Goal: Task Accomplishment & Management: Use online tool/utility

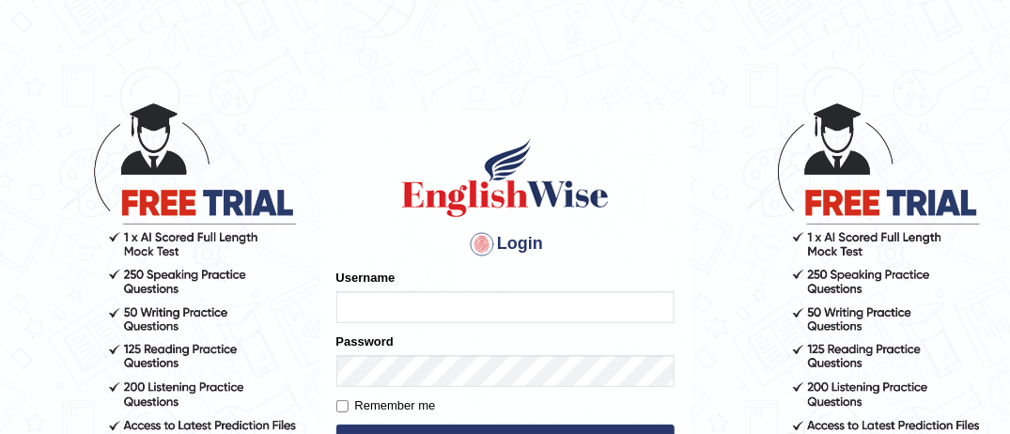
click at [374, 305] on input "Username" at bounding box center [505, 307] width 338 height 32
type input "m"
type input "MusekawalyaBota"
click at [340, 412] on input "Remember me" at bounding box center [342, 406] width 12 height 12
checkbox input "true"
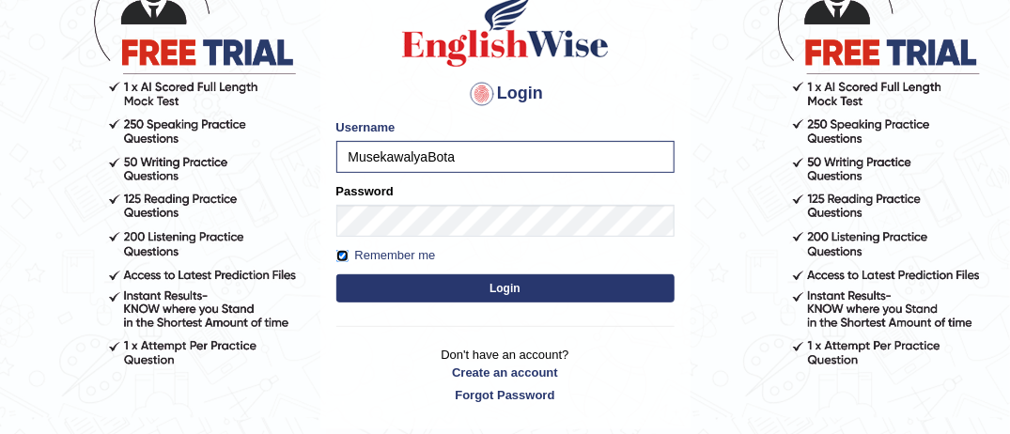
scroll to position [188, 0]
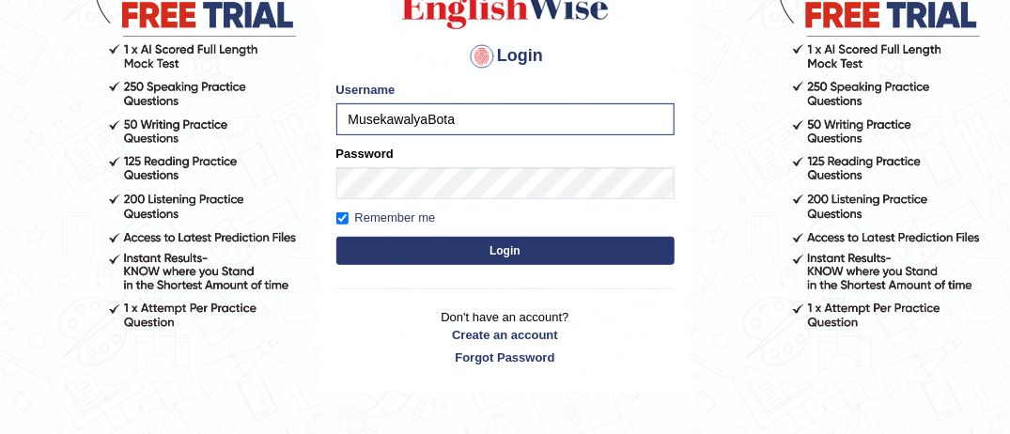
click at [553, 248] on button "Login" at bounding box center [505, 251] width 338 height 28
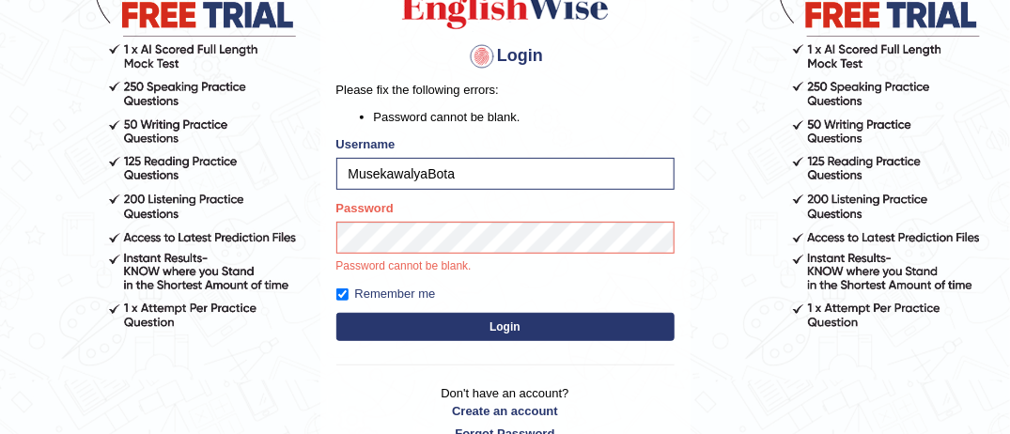
click at [520, 325] on div "Login Please fix the following errors: Password cannot be blank. Username Musek…" at bounding box center [505, 195] width 370 height 546
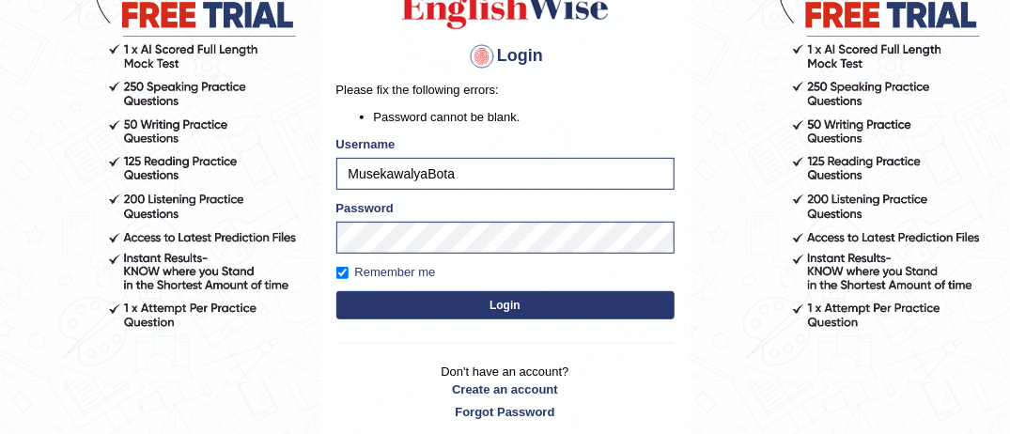
click at [527, 308] on button "Login" at bounding box center [505, 305] width 338 height 28
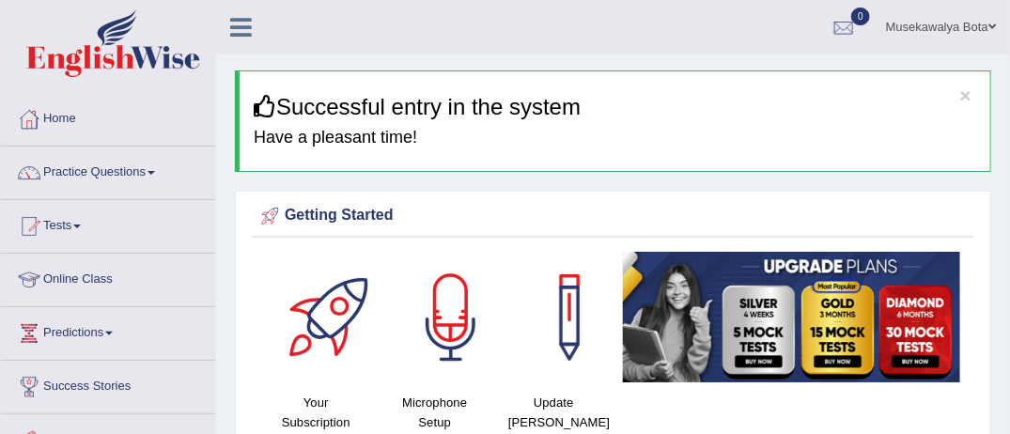
click at [445, 297] on div at bounding box center [451, 318] width 132 height 132
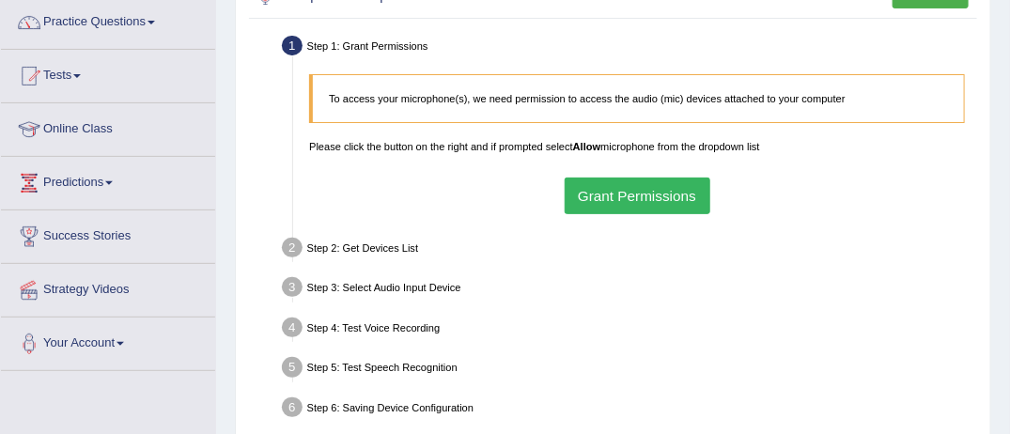
scroll to position [188, 0]
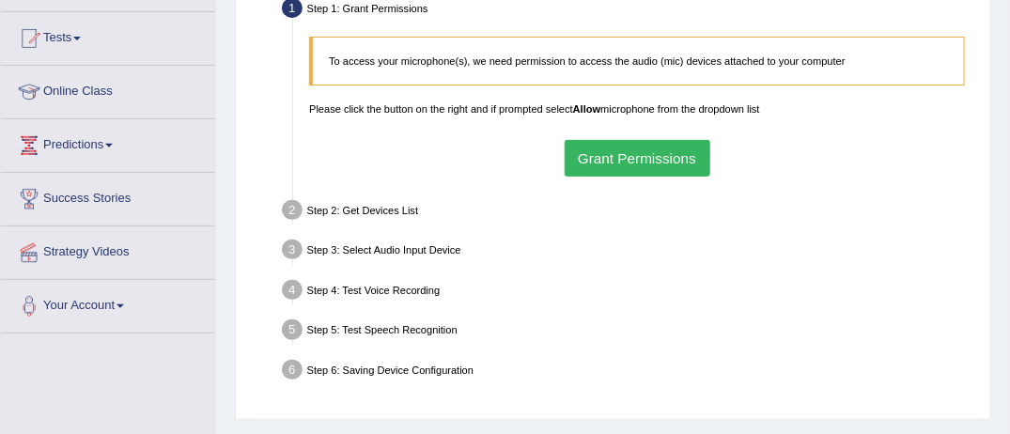
click at [638, 159] on button "Grant Permissions" at bounding box center [638, 158] width 146 height 37
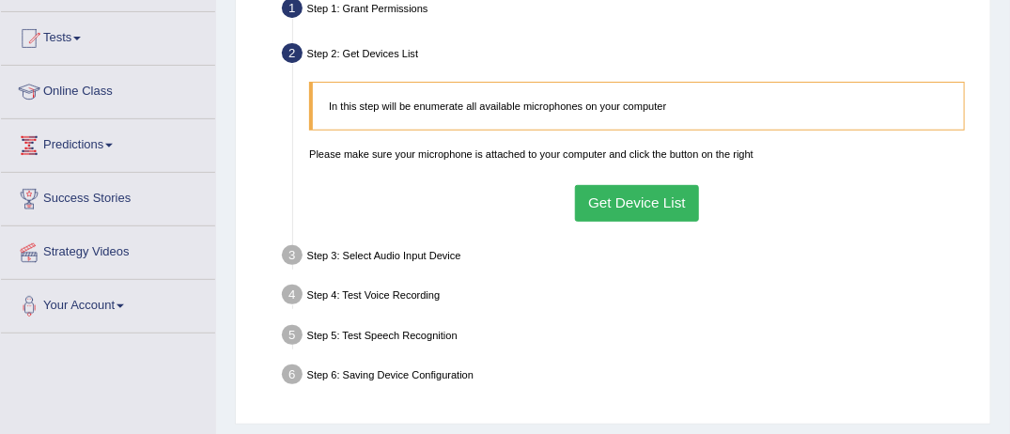
click at [632, 197] on button "Get Device List" at bounding box center [637, 203] width 125 height 37
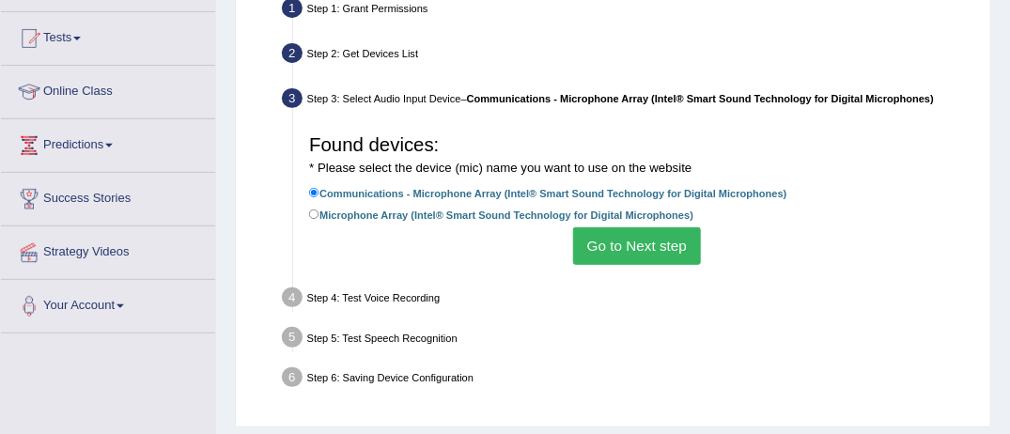
click at [640, 248] on button "Go to Next step" at bounding box center [636, 245] width 127 height 37
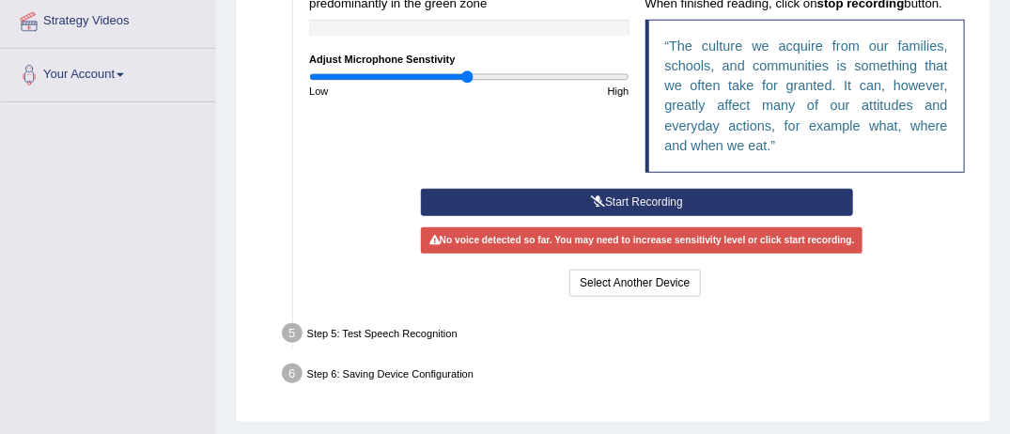
scroll to position [427, 0]
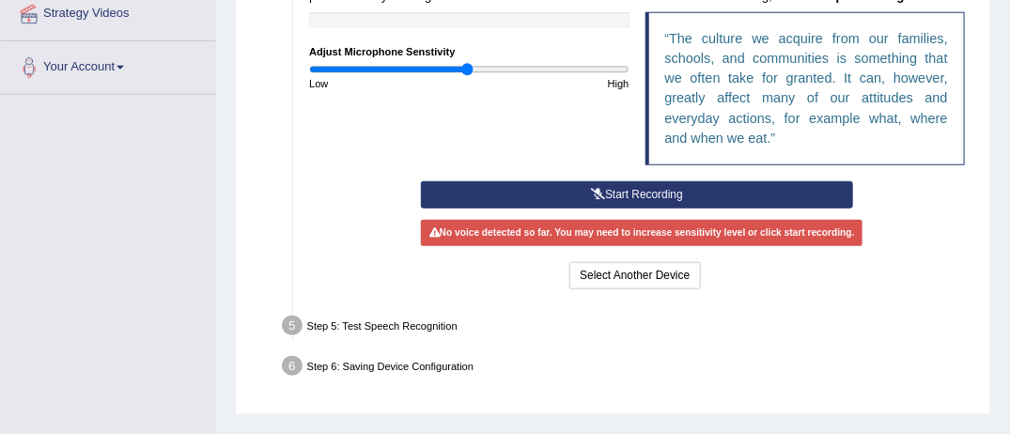
click at [652, 188] on button "Start Recording" at bounding box center [636, 194] width 431 height 27
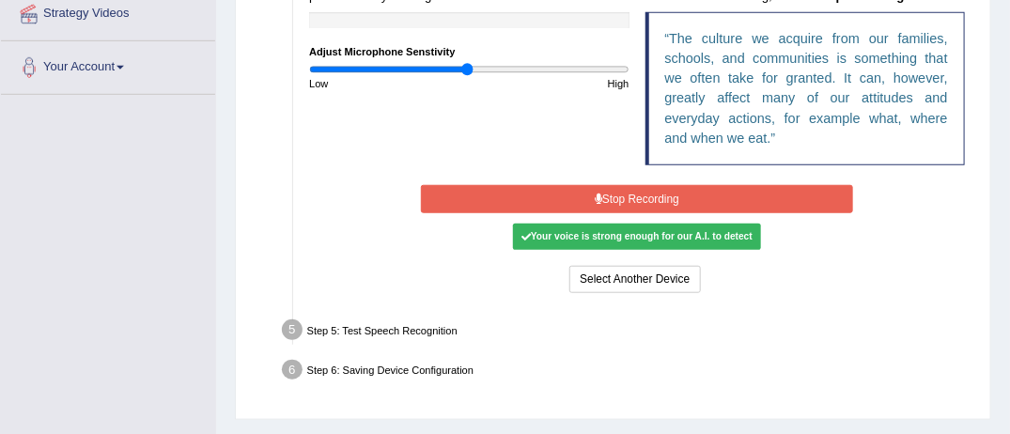
click at [652, 188] on button "Stop Recording" at bounding box center [636, 198] width 431 height 27
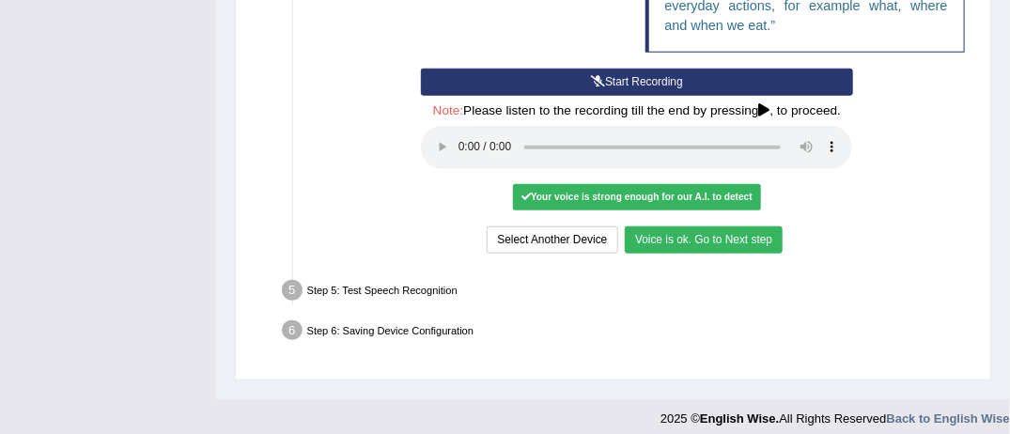
scroll to position [553, 0]
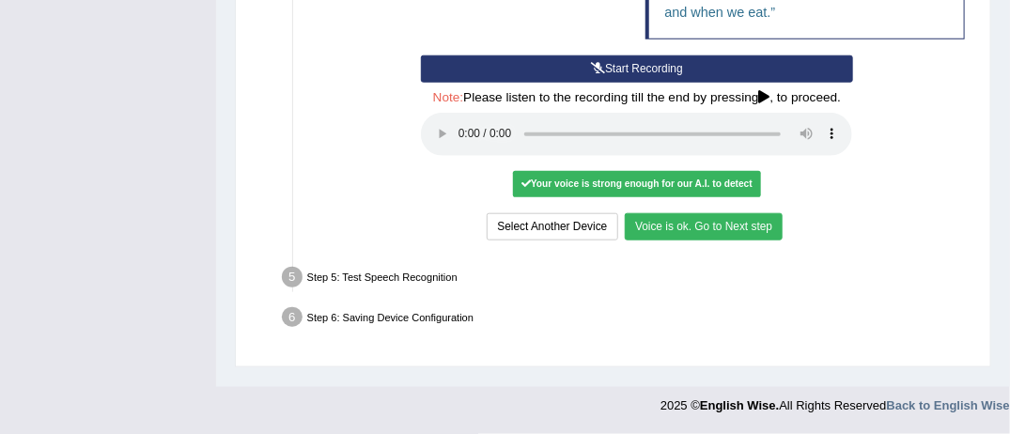
click at [695, 221] on button "Voice is ok. Go to Next step" at bounding box center [704, 226] width 158 height 27
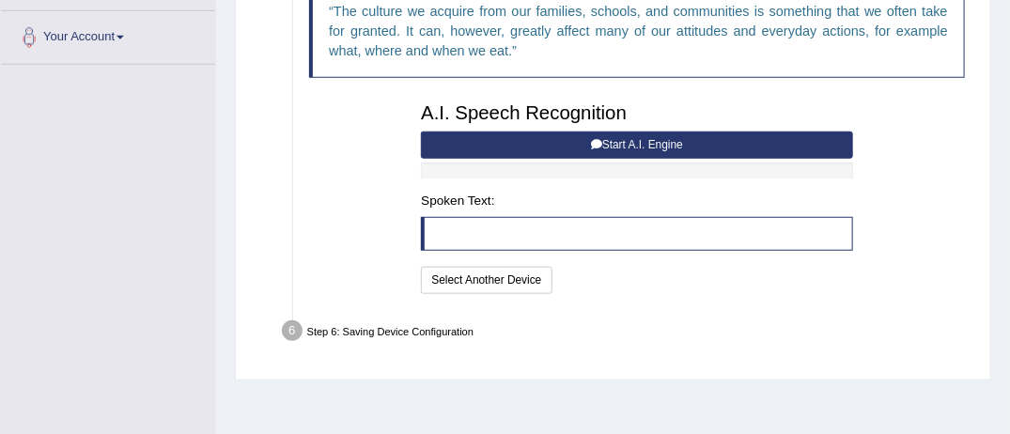
scroll to position [440, 0]
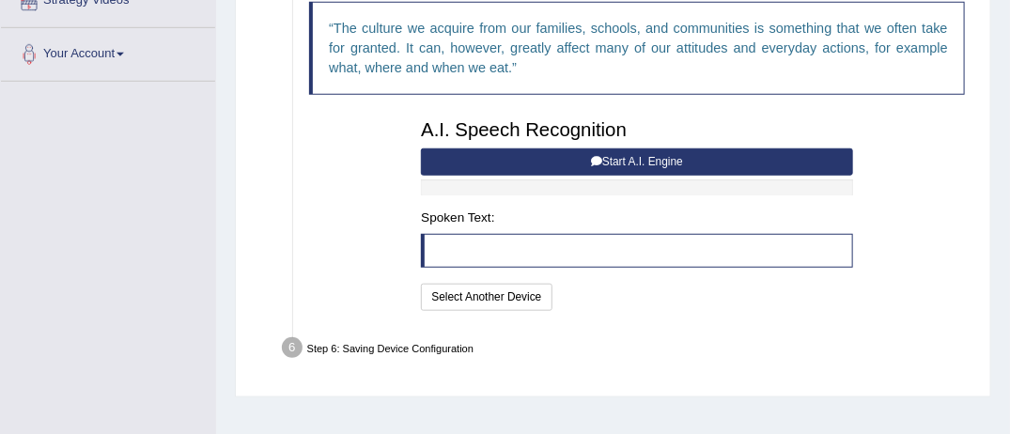
click at [637, 160] on button "Start A.I. Engine" at bounding box center [636, 161] width 431 height 27
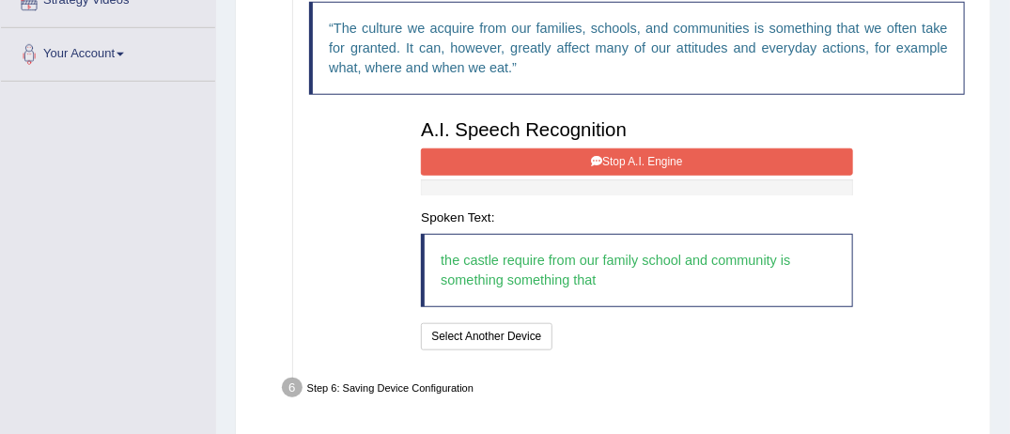
click at [637, 160] on button "Stop A.I. Engine" at bounding box center [636, 161] width 431 height 27
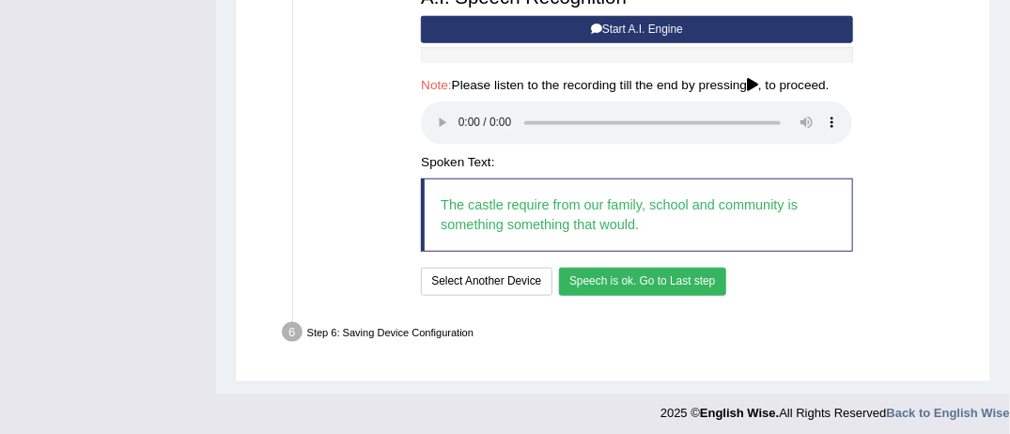
scroll to position [576, 0]
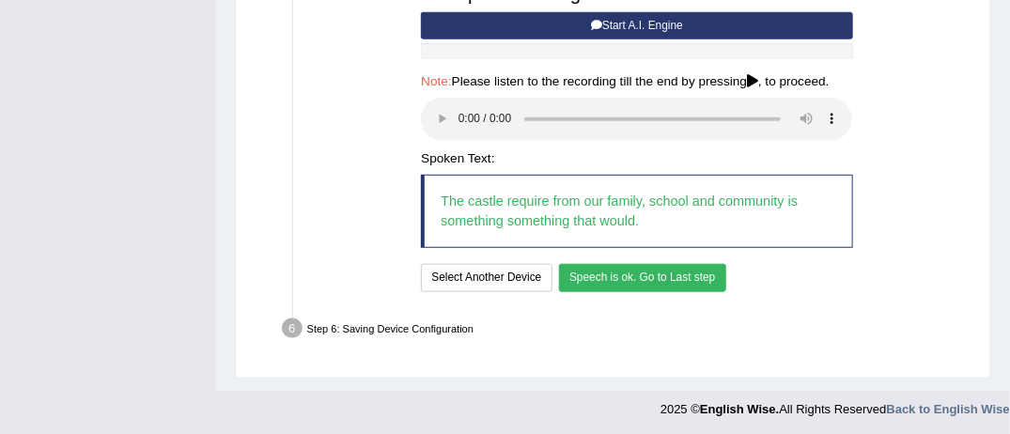
click at [669, 273] on button "Speech is ok. Go to Last step" at bounding box center [642, 277] width 167 height 27
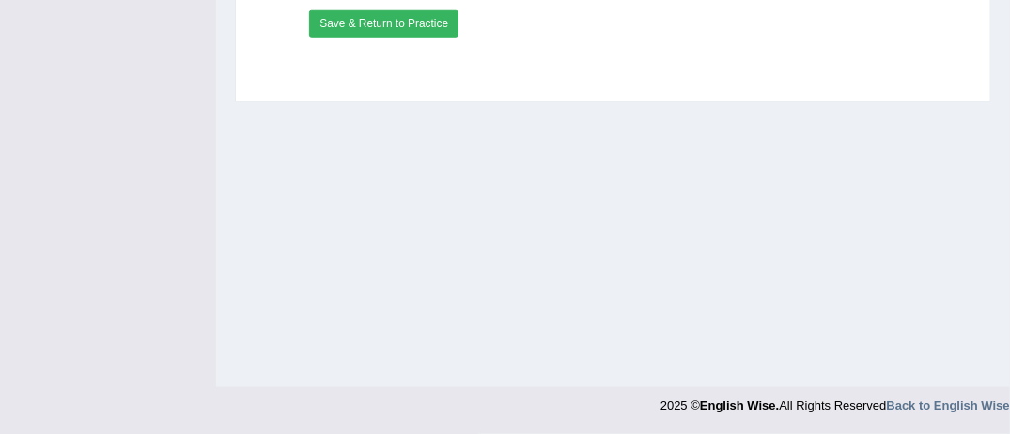
scroll to position [531, 0]
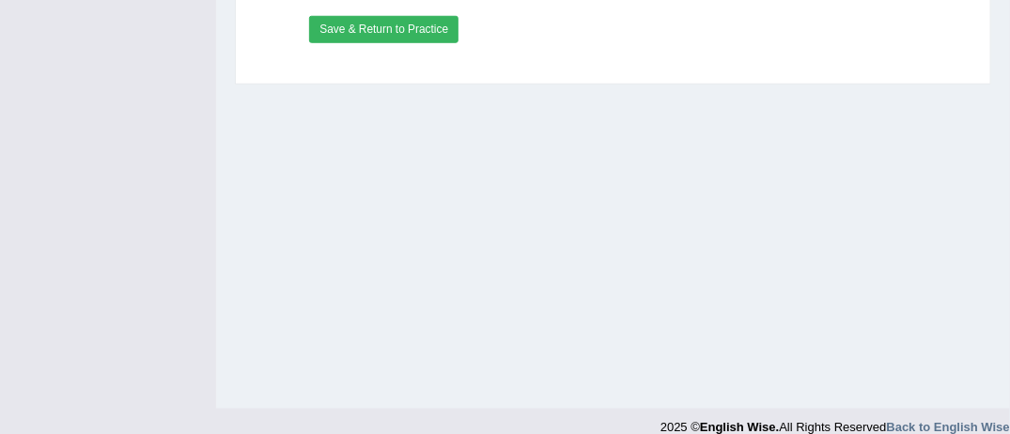
click at [380, 26] on button "Save & Return to Practice" at bounding box center [383, 29] width 149 height 27
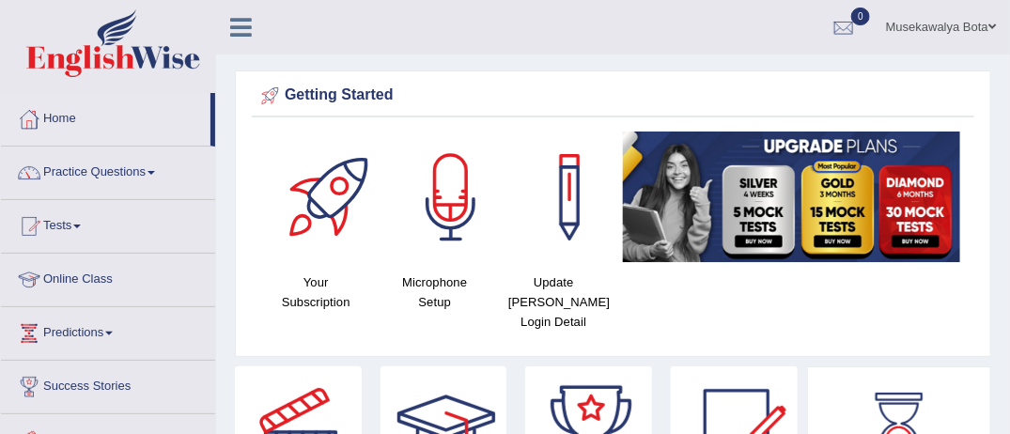
click at [147, 174] on link "Practice Questions" at bounding box center [108, 170] width 214 height 47
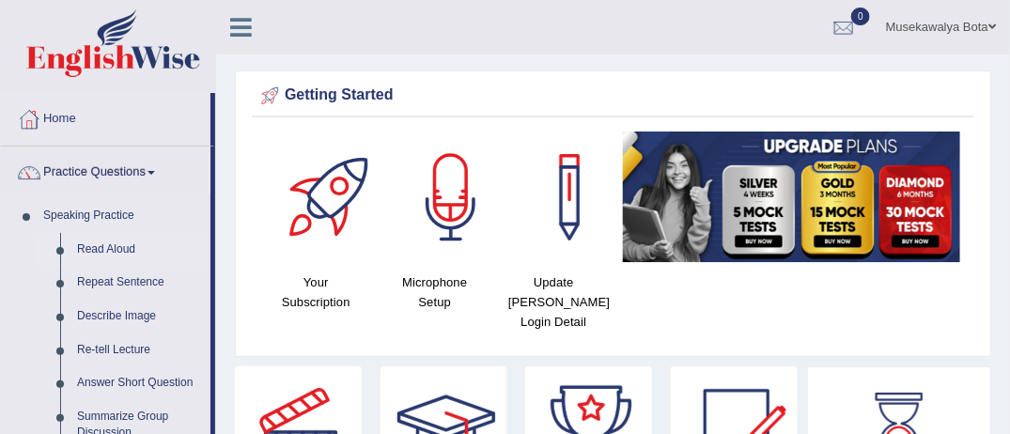
click at [118, 242] on link "Read Aloud" at bounding box center [140, 250] width 142 height 34
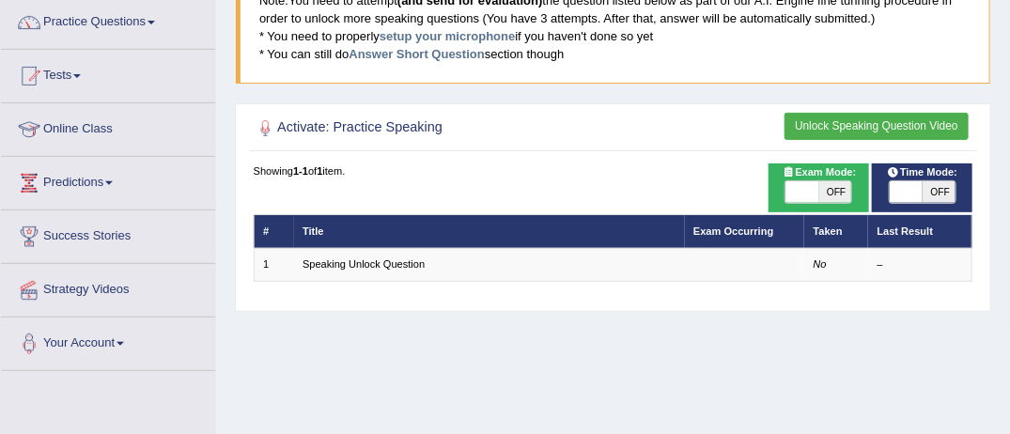
scroll to position [188, 0]
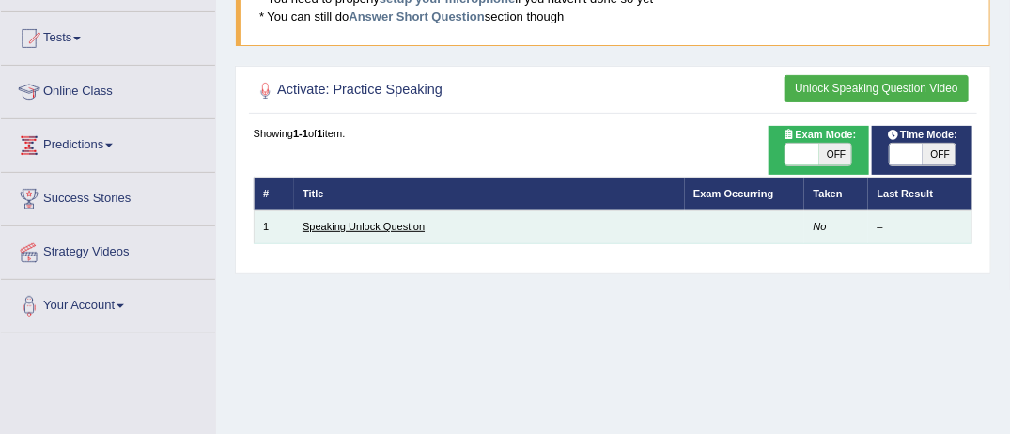
click at [401, 226] on link "Speaking Unlock Question" at bounding box center [364, 226] width 122 height 11
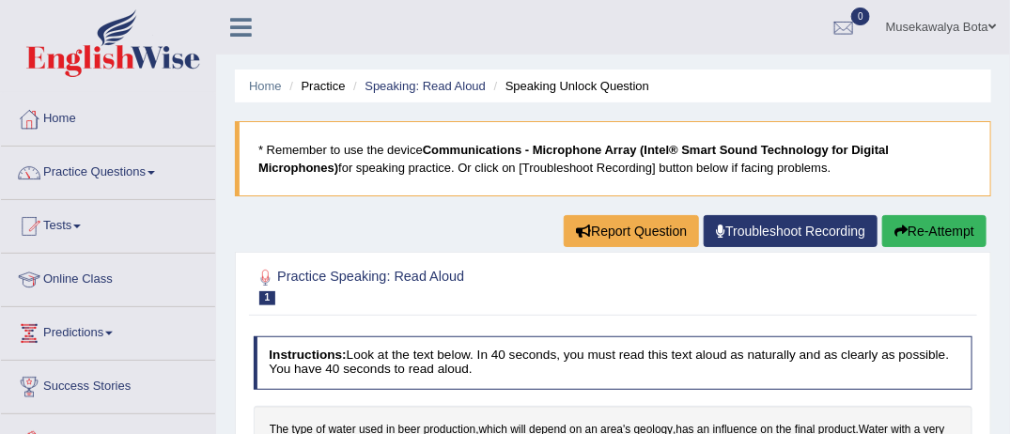
scroll to position [380, 0]
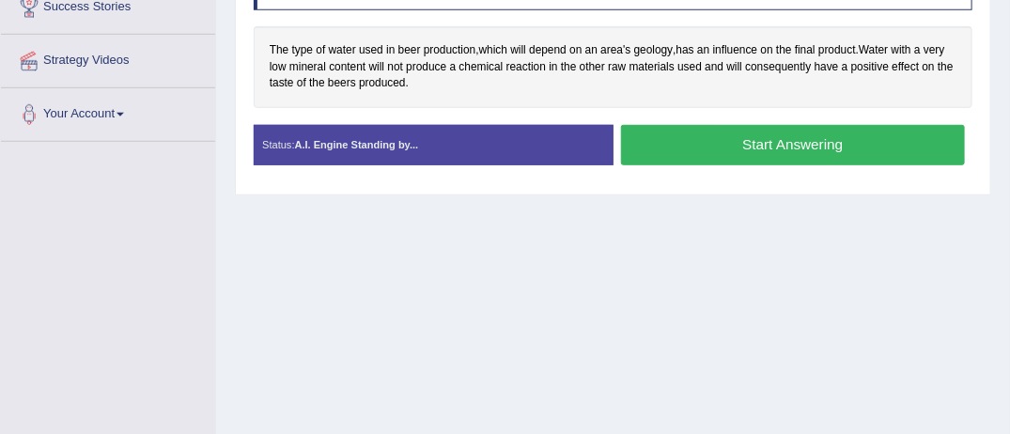
click at [764, 141] on button "Start Answering" at bounding box center [793, 145] width 344 height 40
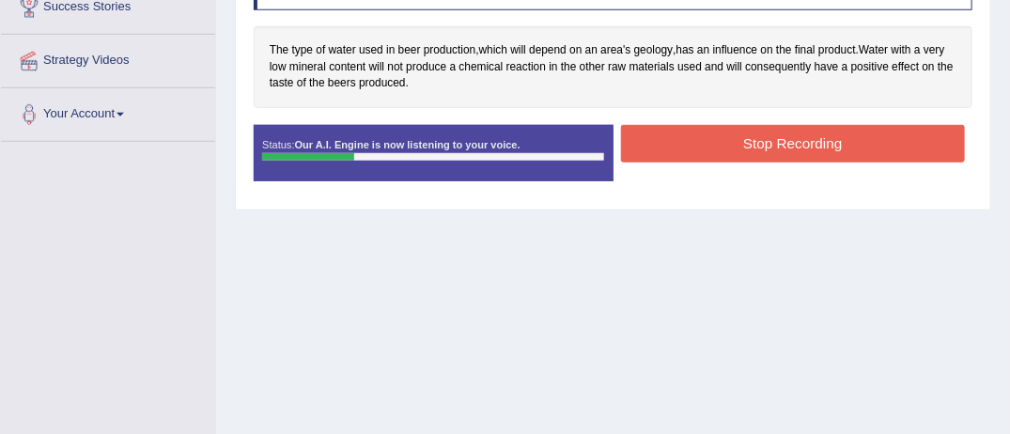
click at [764, 141] on button "Stop Recording" at bounding box center [793, 143] width 344 height 37
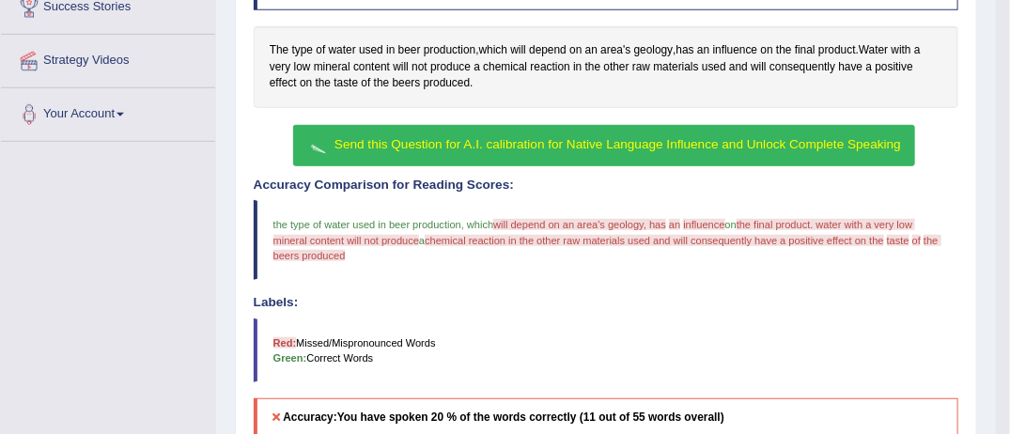
click at [442, 132] on button "Send this Question for A.I. calibration for Native Language Influence and Unloc…" at bounding box center [604, 146] width 622 height 42
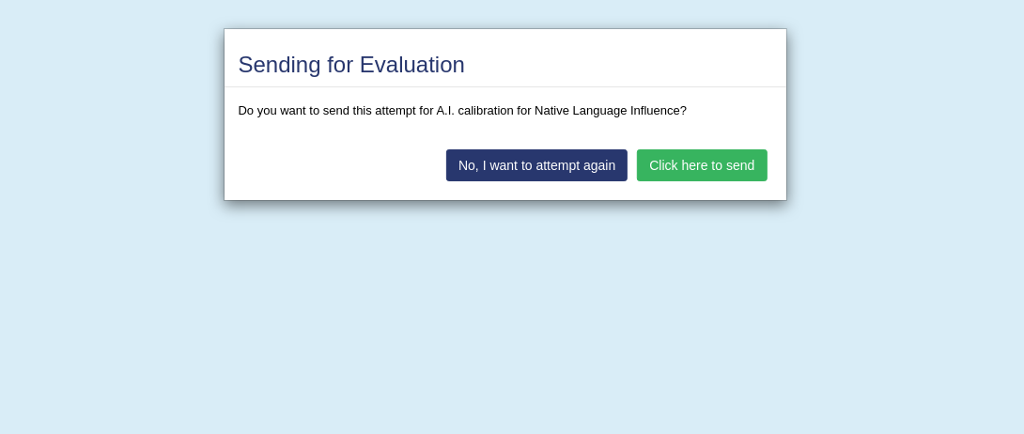
click at [693, 164] on button "Click here to send" at bounding box center [702, 165] width 130 height 32
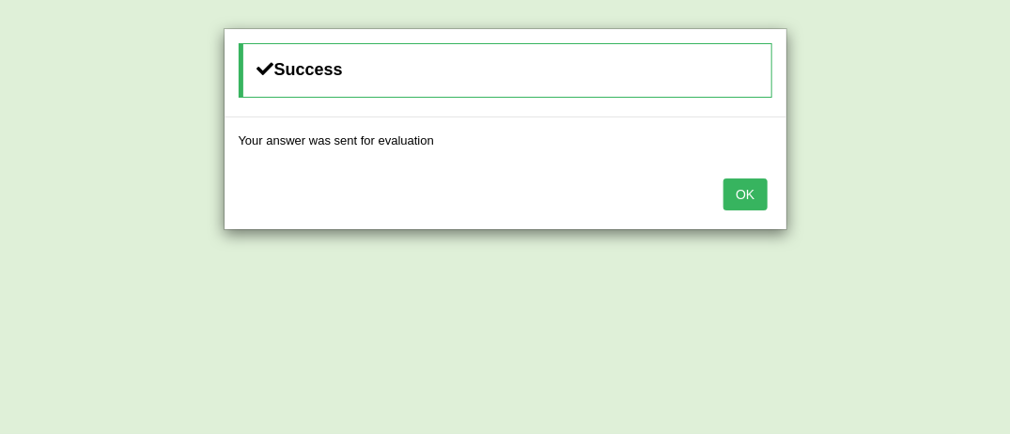
click at [748, 192] on button "OK" at bounding box center [745, 195] width 43 height 32
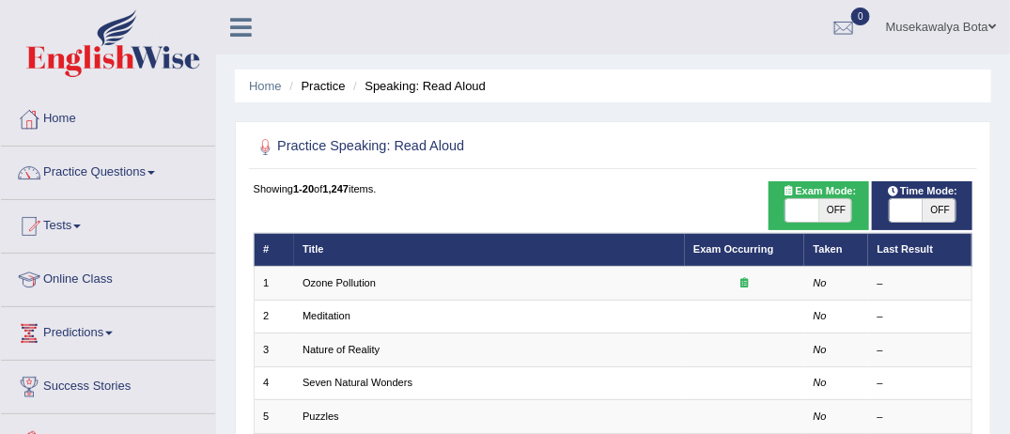
click at [99, 276] on link "Online Class" at bounding box center [108, 277] width 214 height 47
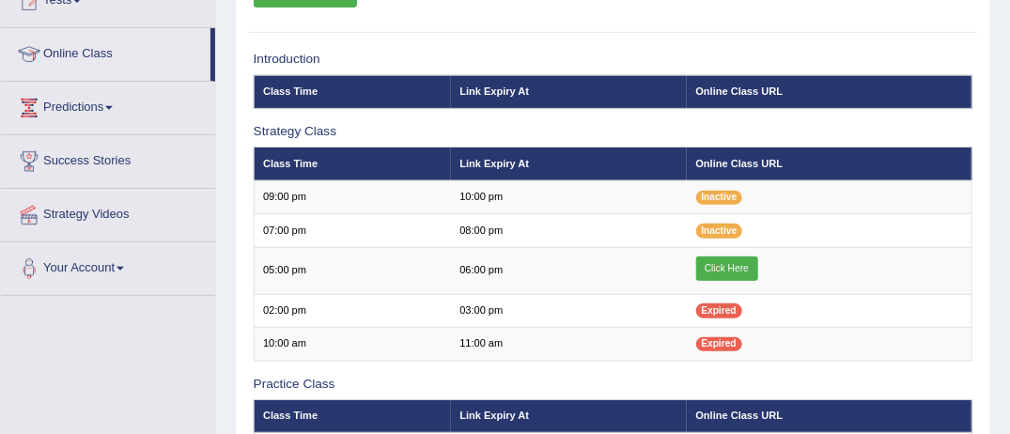
scroll to position [263, 0]
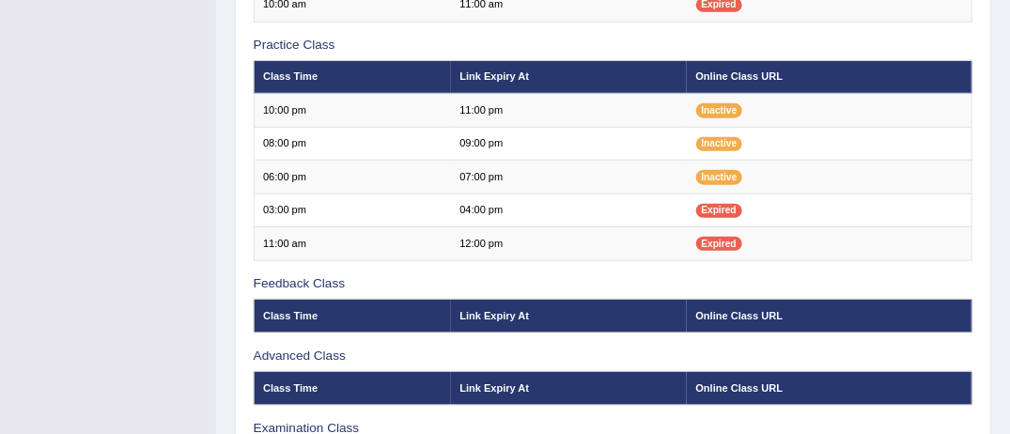
scroll to position [576, 0]
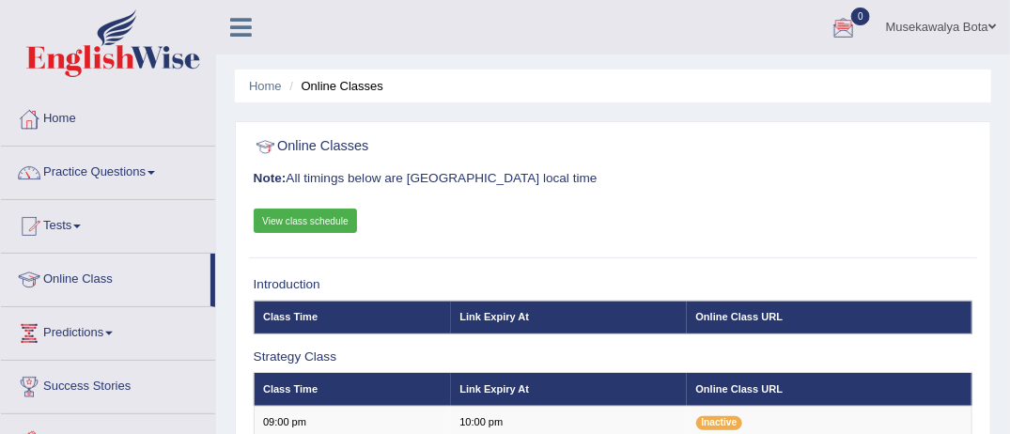
click at [288, 219] on link "View class schedule" at bounding box center [306, 221] width 104 height 24
